Goal: Task Accomplishment & Management: Use online tool/utility

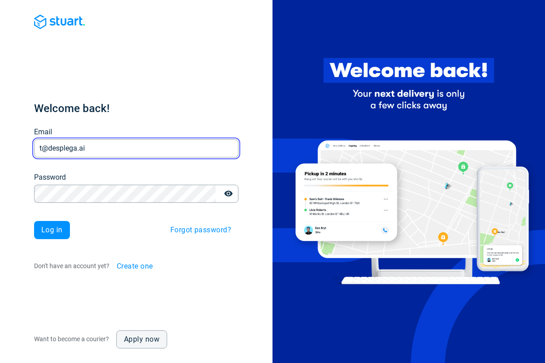
type input "t@desplega.ai"
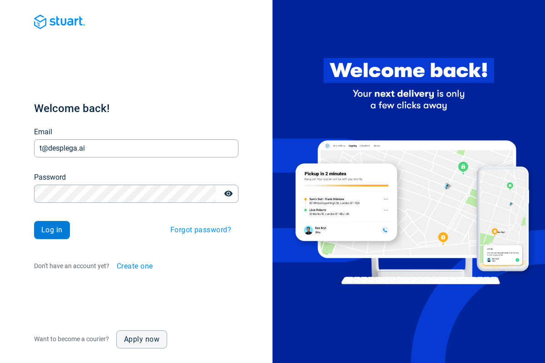
click at [52, 230] on span "Log in" at bounding box center [51, 229] width 21 height 7
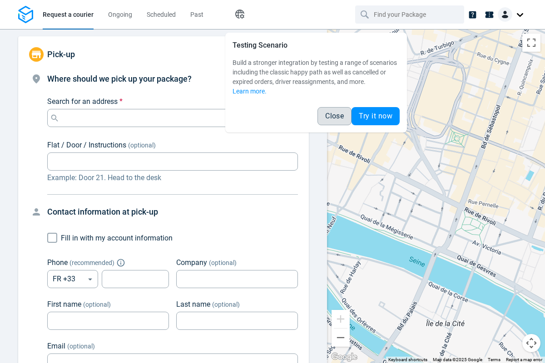
click at [334, 116] on span "Close" at bounding box center [334, 116] width 19 height 7
